Goal: Task Accomplishment & Management: Use online tool/utility

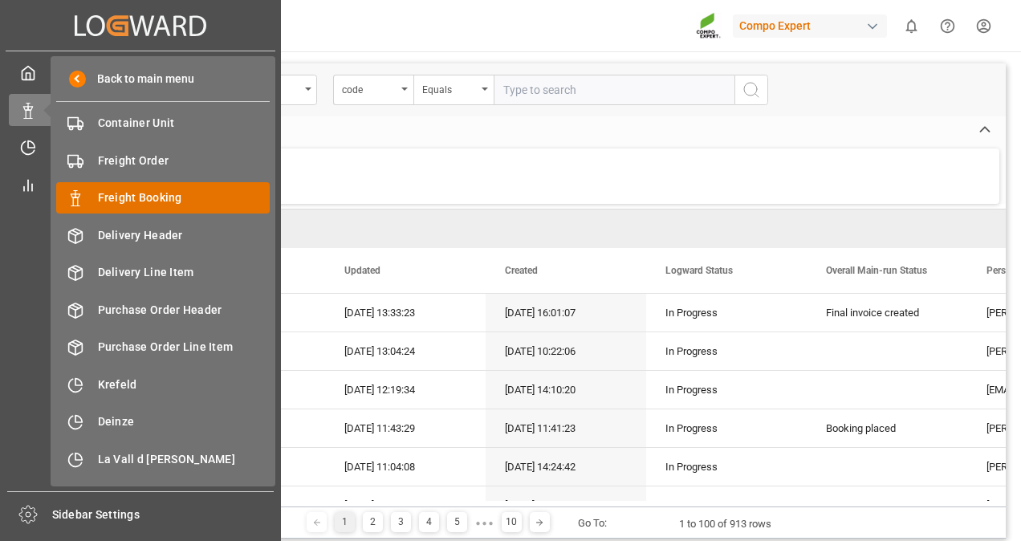
click at [119, 195] on span "Freight Booking" at bounding box center [184, 197] width 173 height 17
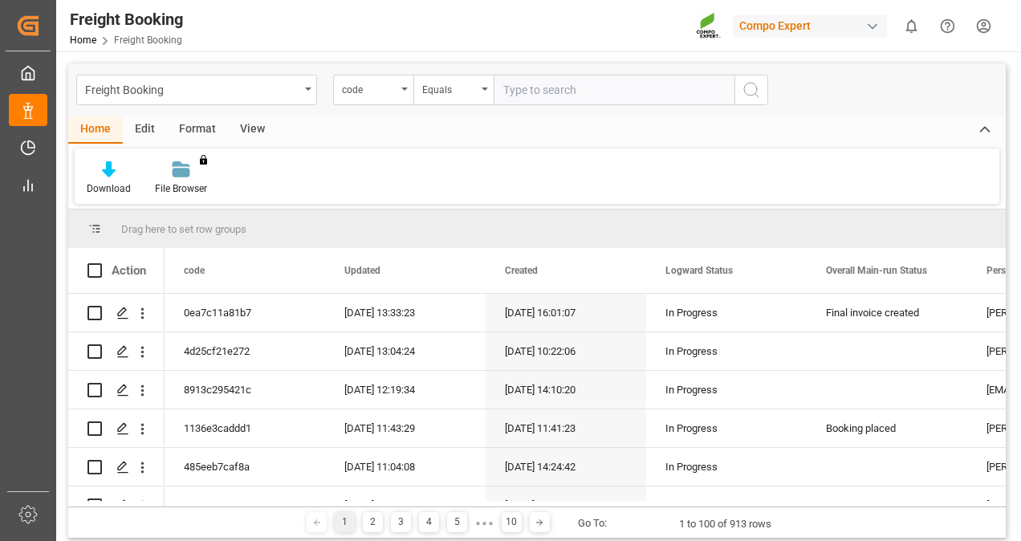
click at [244, 130] on div "View" at bounding box center [252, 129] width 49 height 27
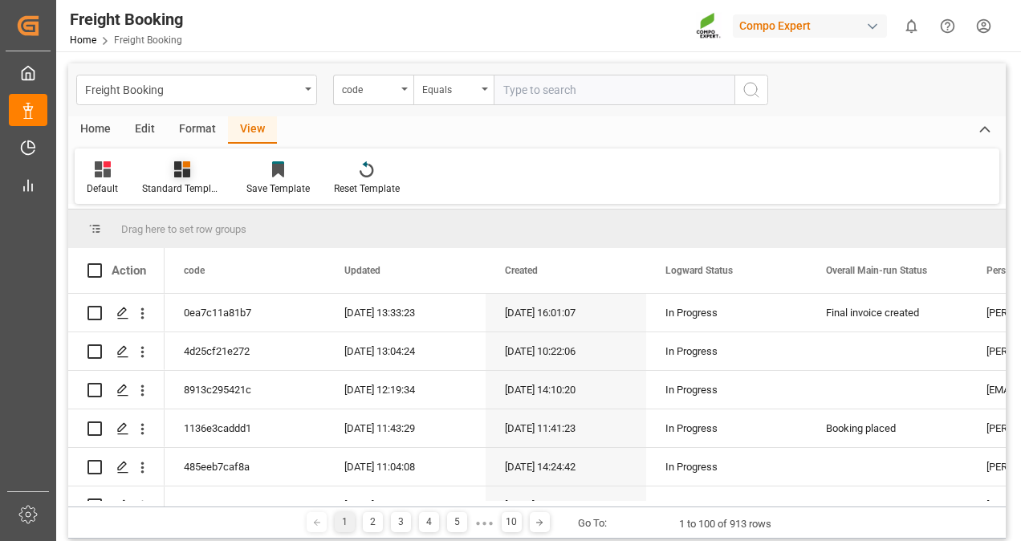
click at [197, 169] on div at bounding box center [182, 169] width 80 height 17
click at [193, 222] on div "Overview Countries" at bounding box center [225, 226] width 140 height 17
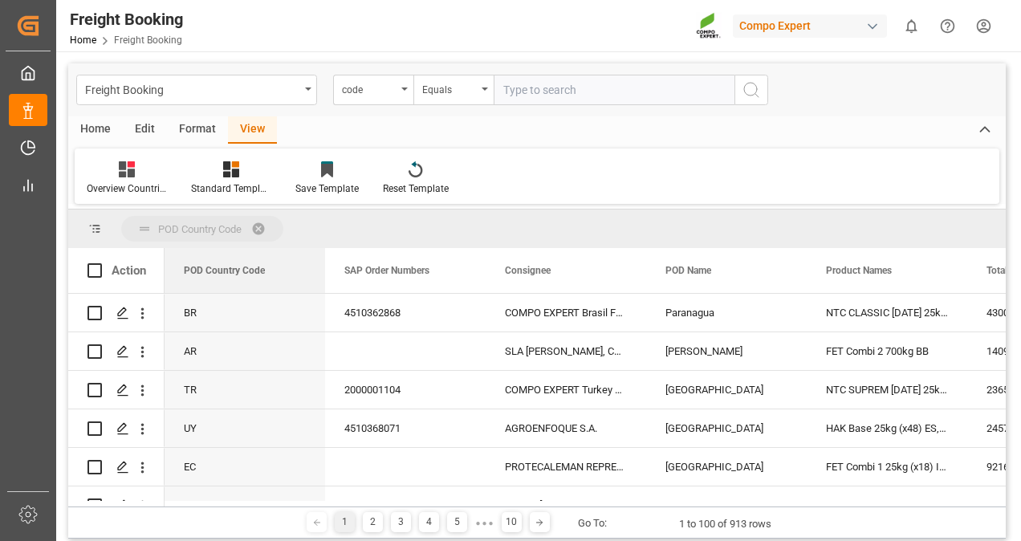
drag, startPoint x: 213, startPoint y: 270, endPoint x: 218, endPoint y: 238, distance: 33.3
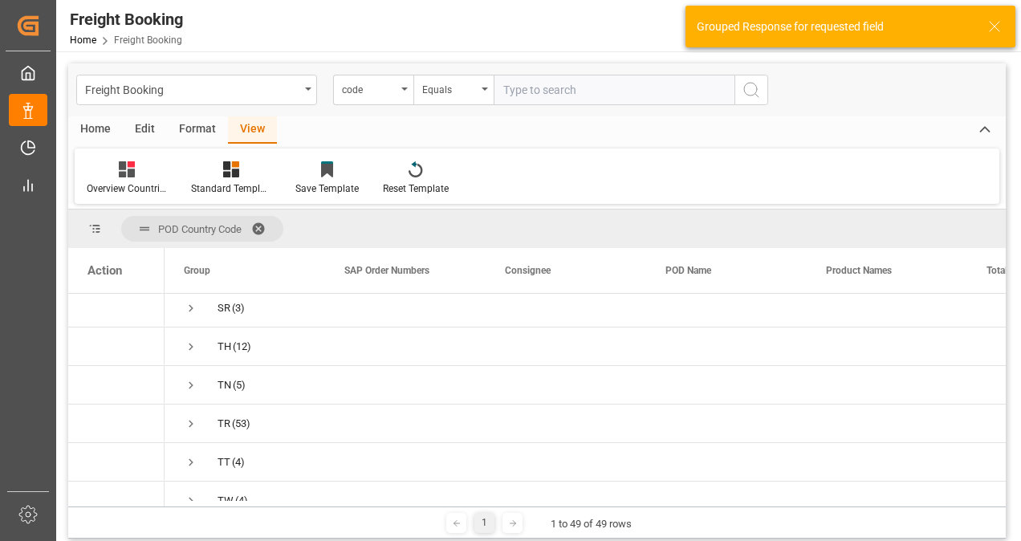
scroll to position [1525, 0]
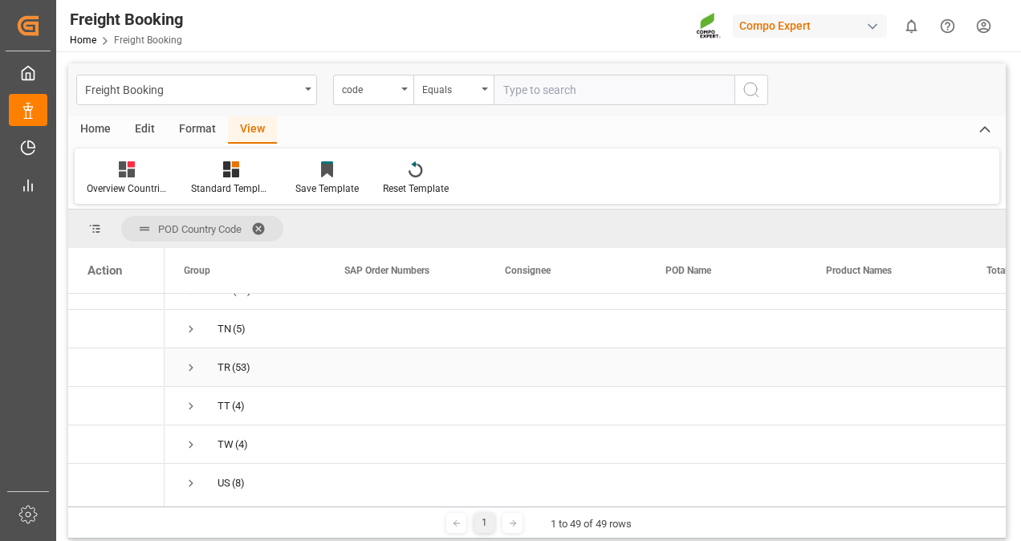
click at [188, 367] on span "Press SPACE to select this row." at bounding box center [191, 367] width 14 height 14
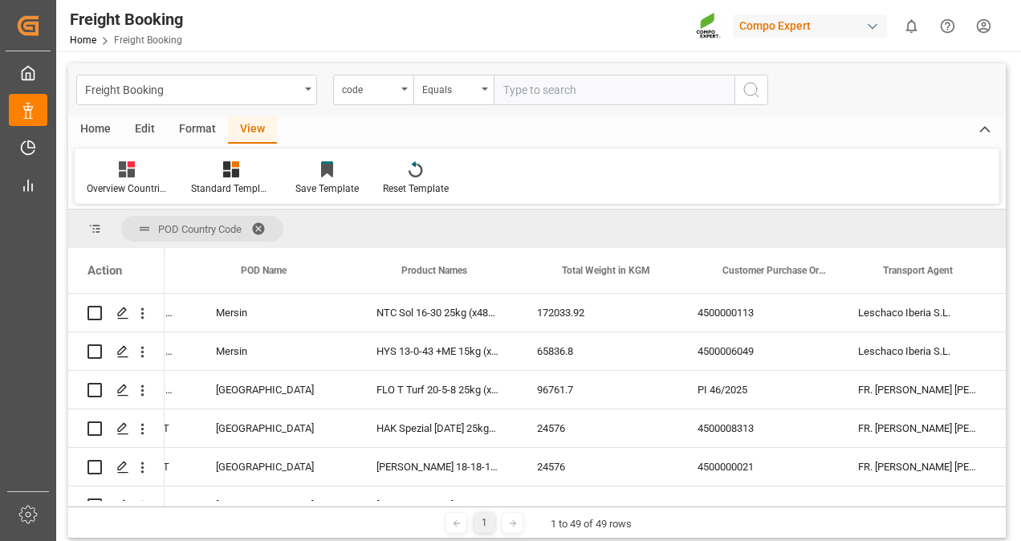
scroll to position [0, 0]
